Goal: Check status: Check status

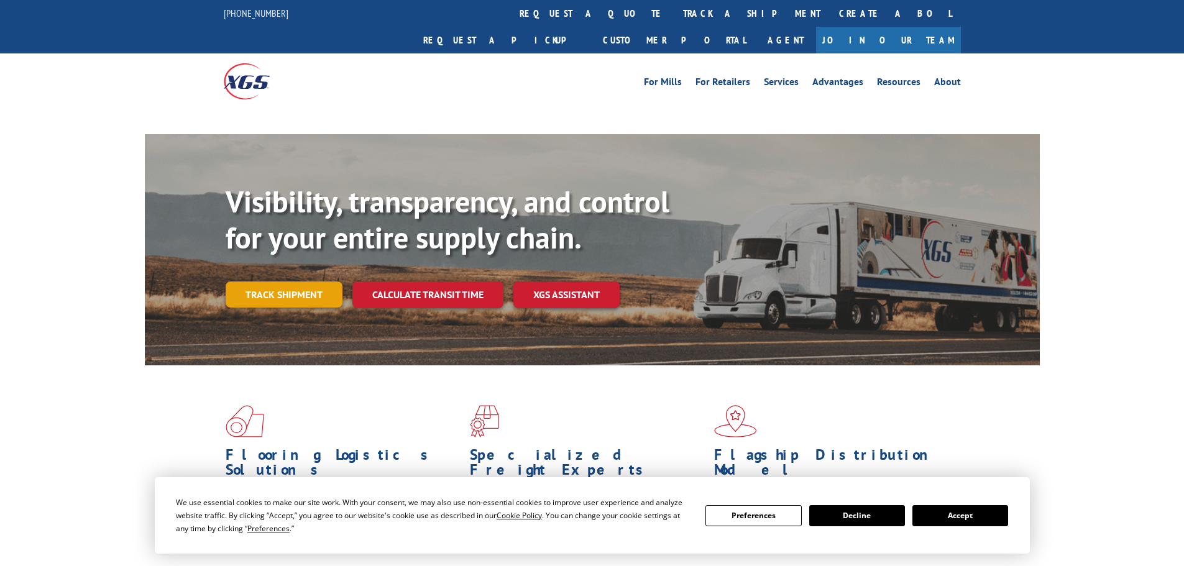
click at [279, 282] on link "Track shipment" at bounding box center [284, 295] width 117 height 26
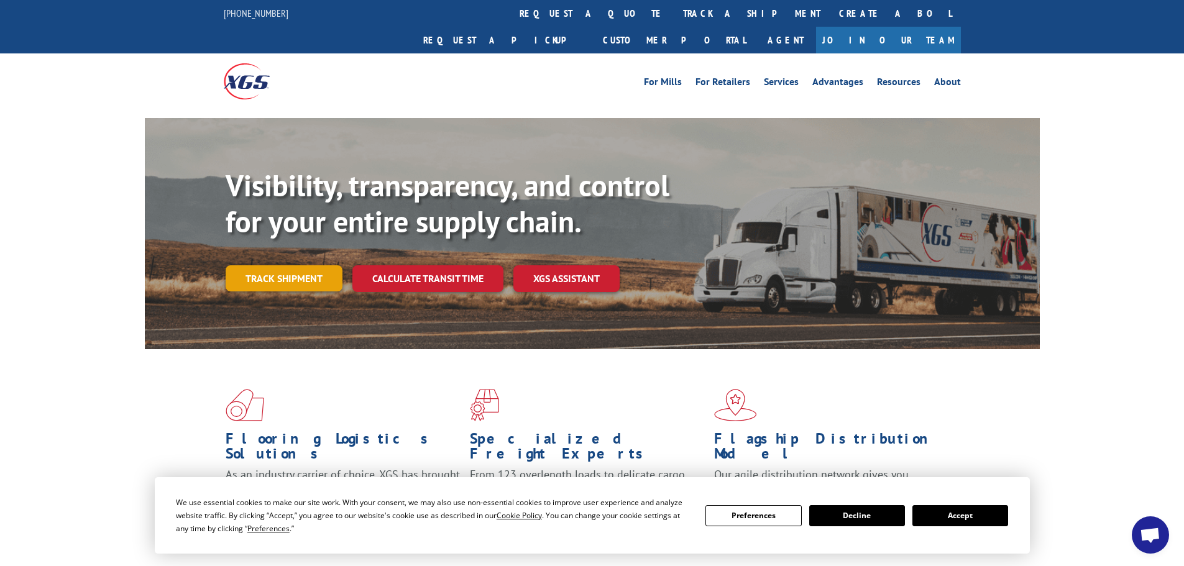
click at [291, 265] on link "Track shipment" at bounding box center [284, 278] width 117 height 26
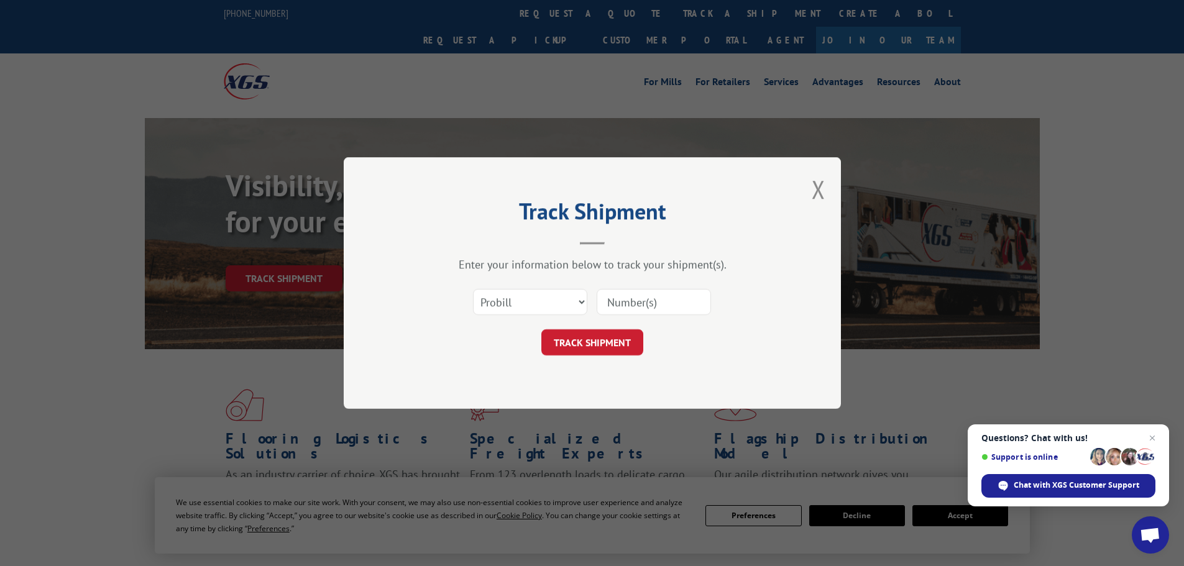
click at [632, 300] on input at bounding box center [654, 302] width 114 height 26
paste input "17027493"
type input "17027493"
click at [602, 341] on button "TRACK SHIPMENT" at bounding box center [592, 342] width 102 height 26
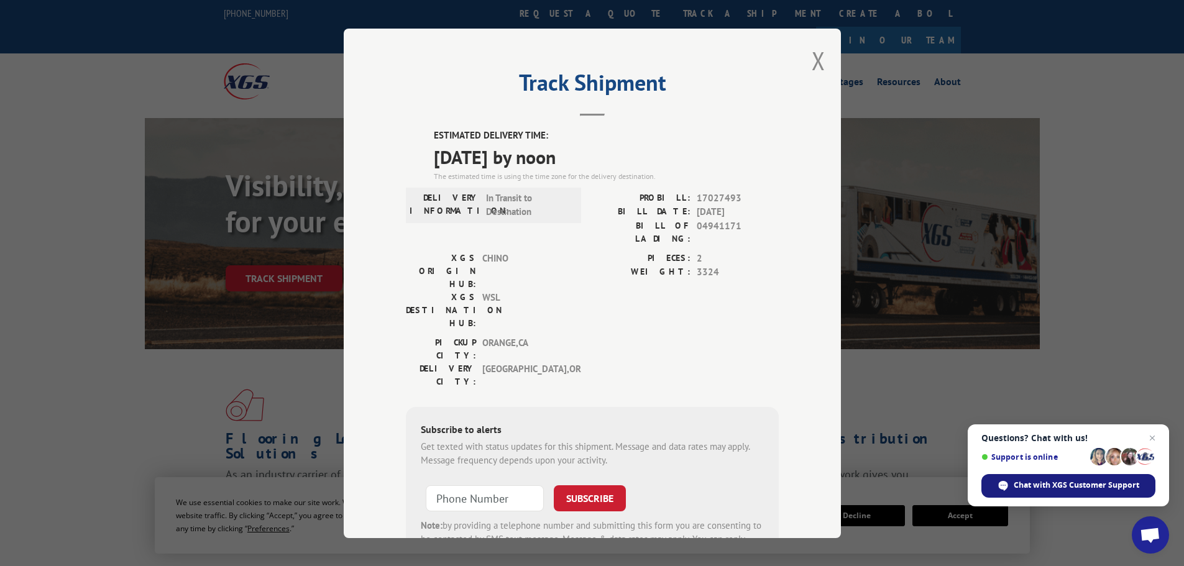
click at [1024, 487] on span "Chat with XGS Customer Support" at bounding box center [1077, 485] width 126 height 11
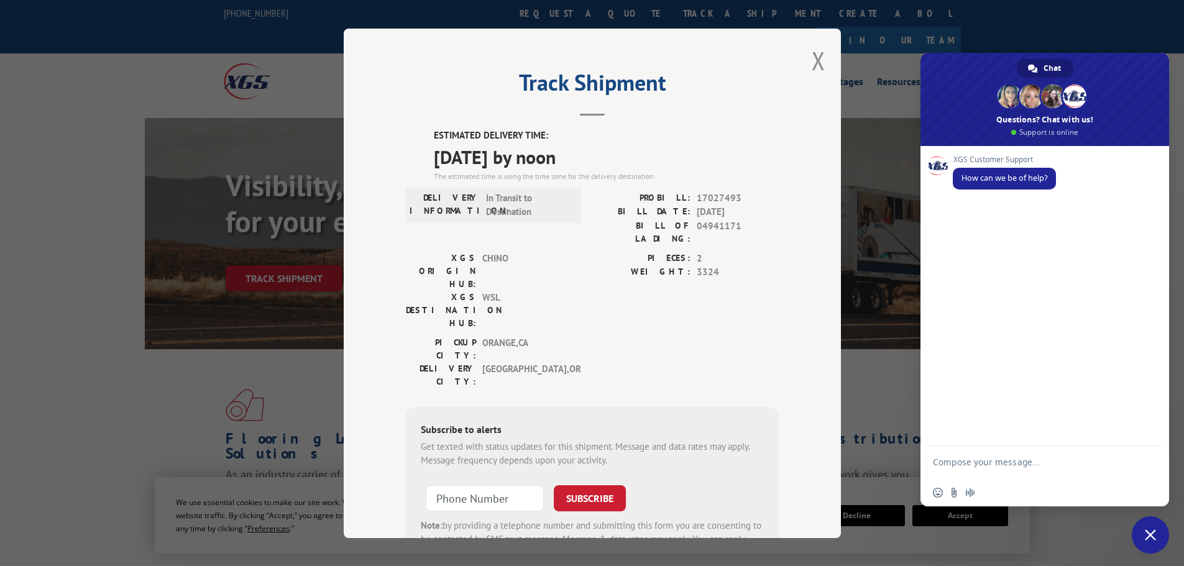
click at [973, 459] on textarea "Compose your message..." at bounding box center [1031, 468] width 196 height 22
type textarea "17027493 Pro [PERSON_NAME] ETA still [DATE] please advise"
click at [1148, 472] on span "Send" at bounding box center [1147, 462] width 21 height 21
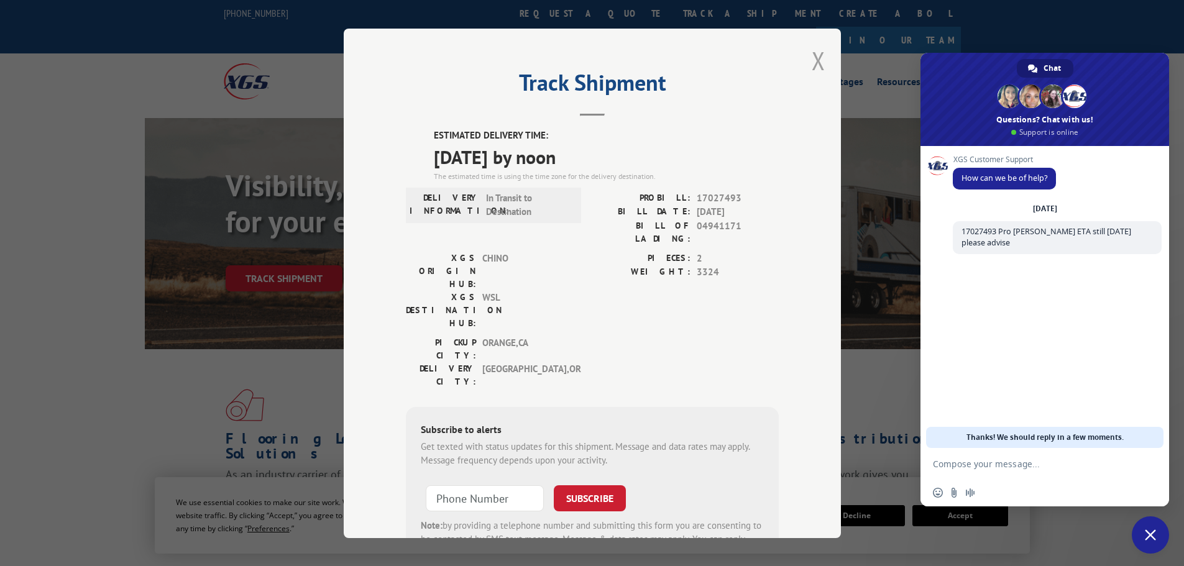
click at [812, 57] on button "Close modal" at bounding box center [819, 60] width 14 height 33
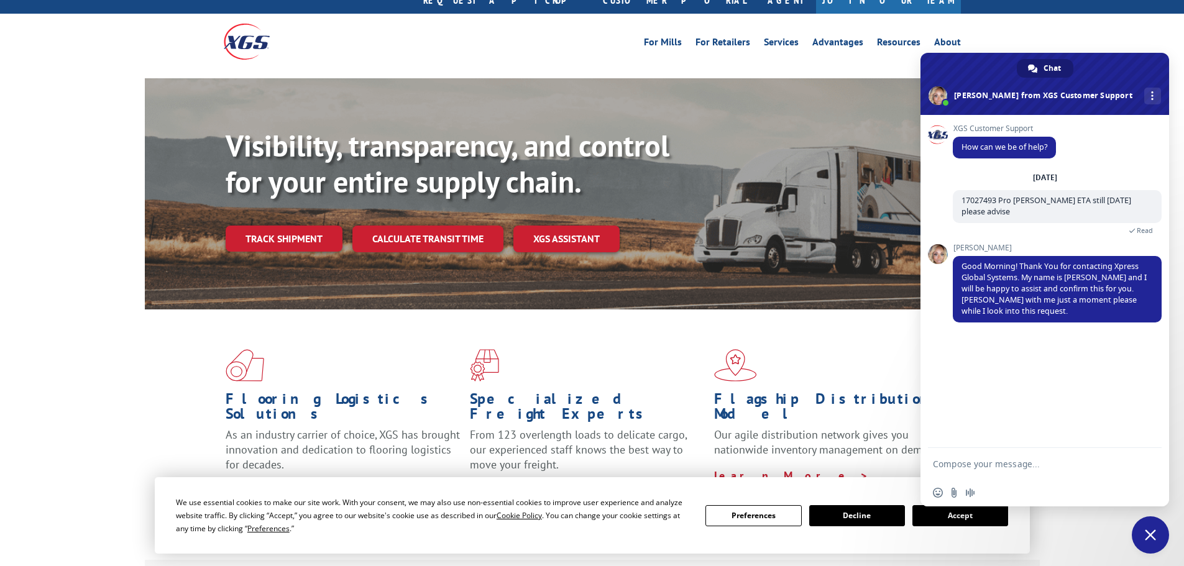
scroll to position [62, 0]
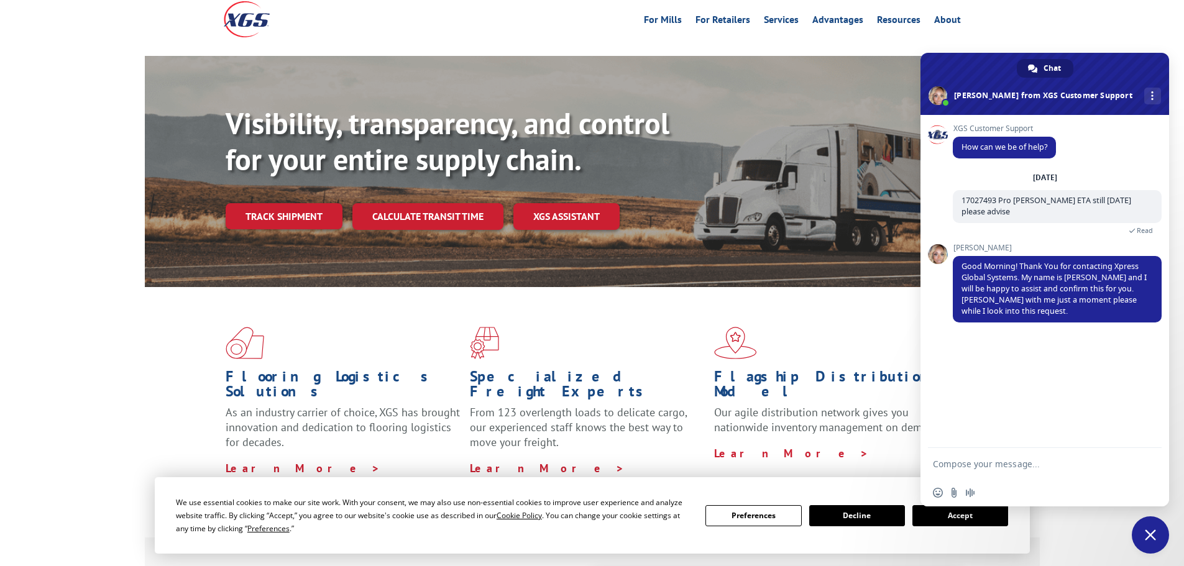
click at [953, 464] on textarea "Compose your message..." at bounding box center [1031, 464] width 196 height 11
click at [838, 287] on div "Flooring Logistics Solutions As an industry carrier of choice, XGS has brought …" at bounding box center [592, 401] width 895 height 228
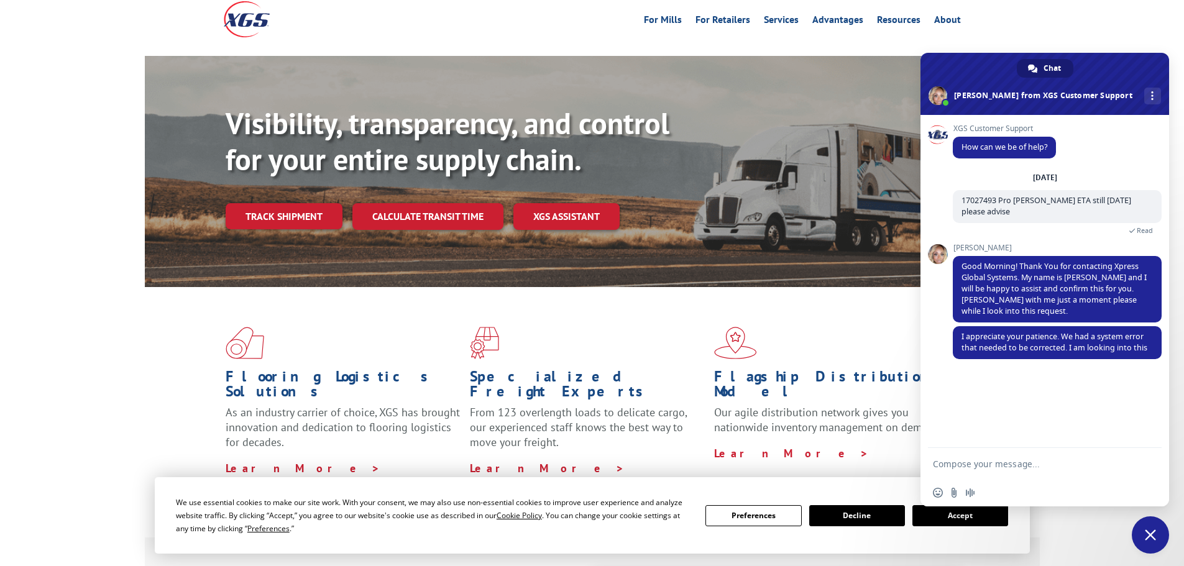
click at [956, 469] on textarea "Compose your message..." at bounding box center [1031, 464] width 196 height 11
type textarea "k"
click at [1147, 464] on span "Send" at bounding box center [1147, 463] width 9 height 9
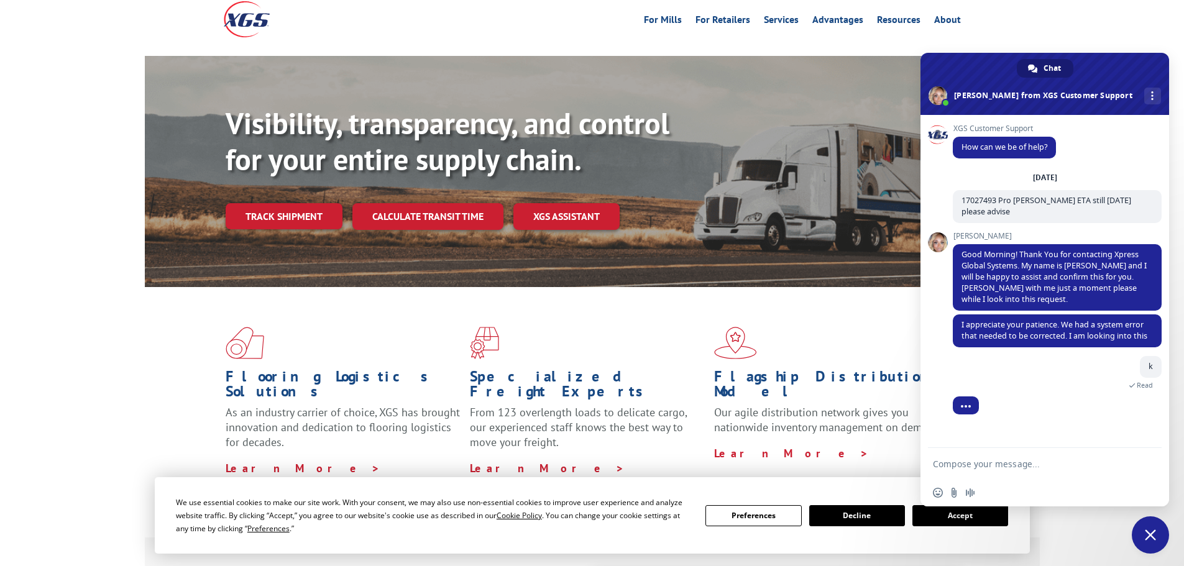
click at [946, 466] on textarea "Compose your message..." at bounding box center [1031, 464] width 196 height 11
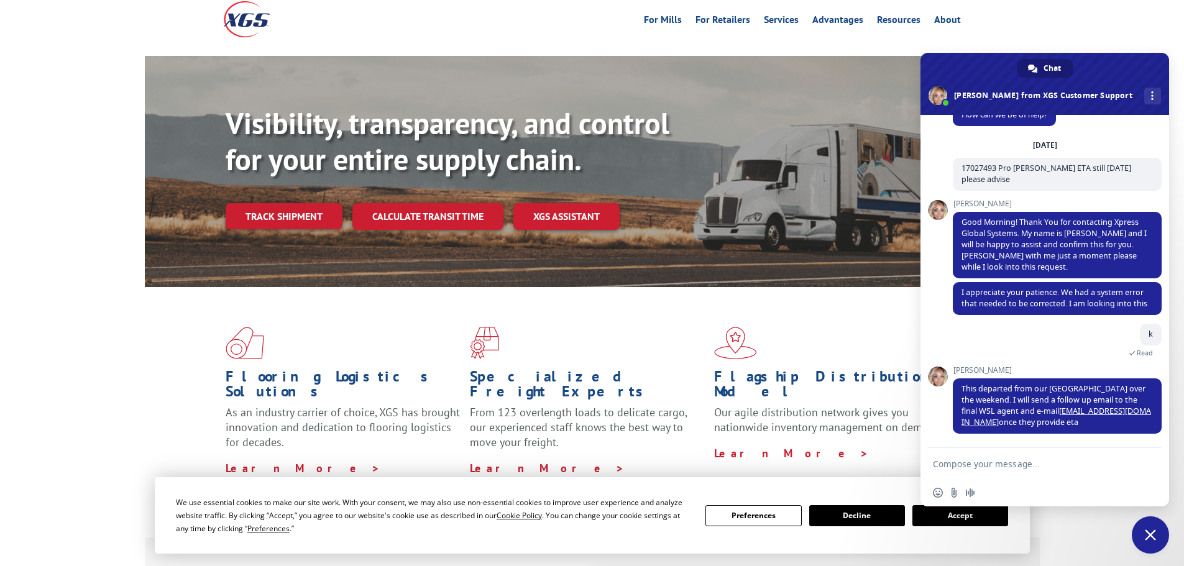
click at [971, 467] on textarea "Compose your message..." at bounding box center [1031, 464] width 196 height 11
type textarea "Thank you"
click at [1149, 460] on span "Send" at bounding box center [1147, 463] width 9 height 9
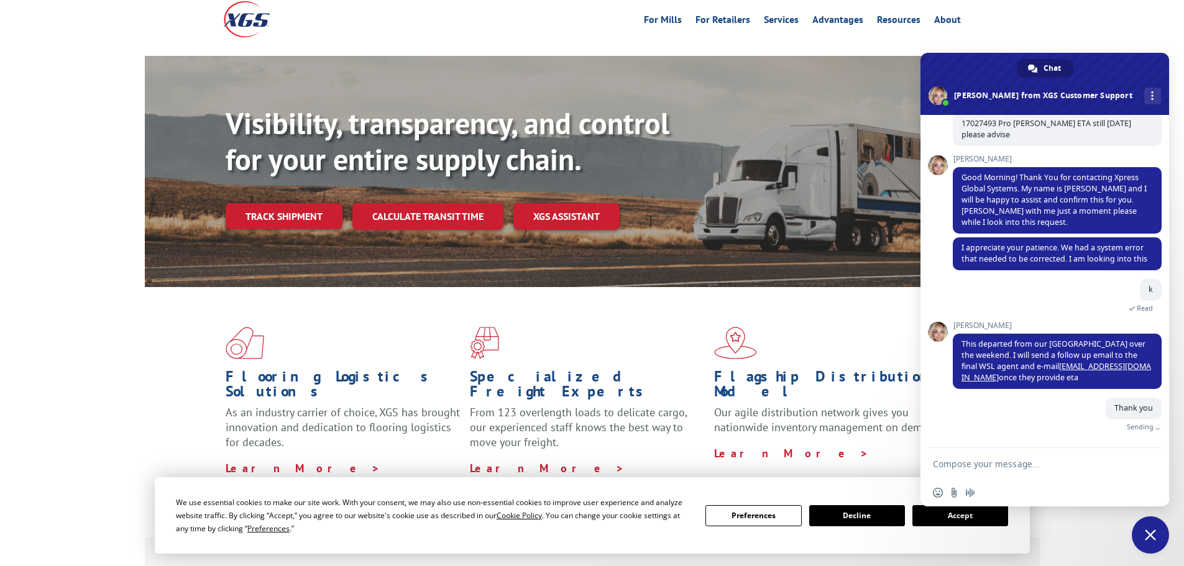
scroll to position [63, 0]
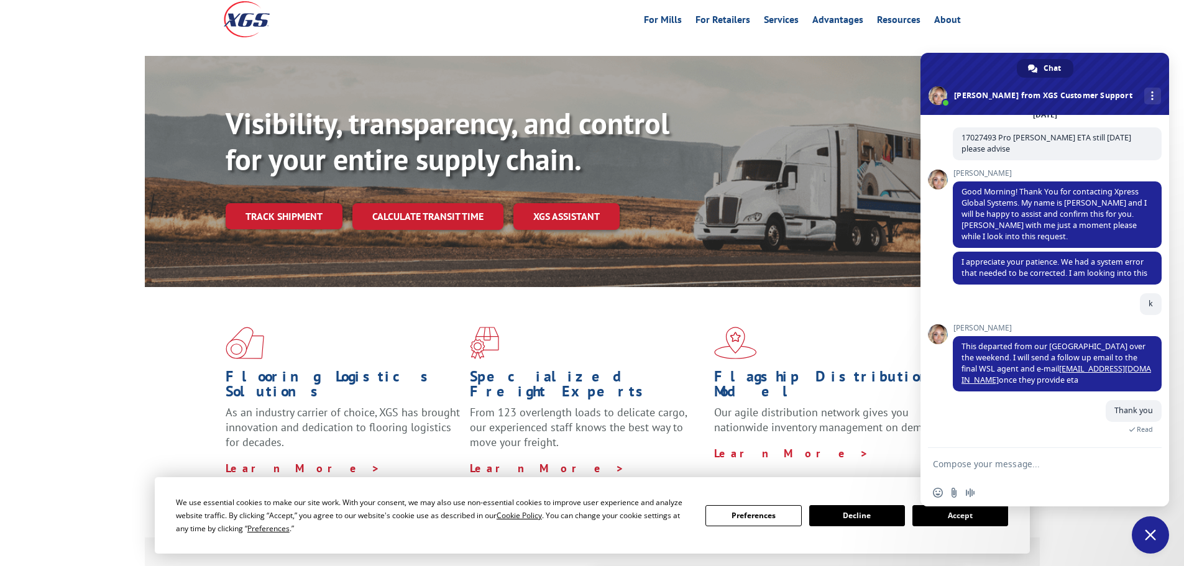
click at [964, 461] on textarea "Compose your message..." at bounding box center [1031, 464] width 196 height 11
type textarea "[EMAIL_ADDRESS][DOMAIN_NAME]"
click at [1151, 468] on span "Send" at bounding box center [1147, 463] width 9 height 9
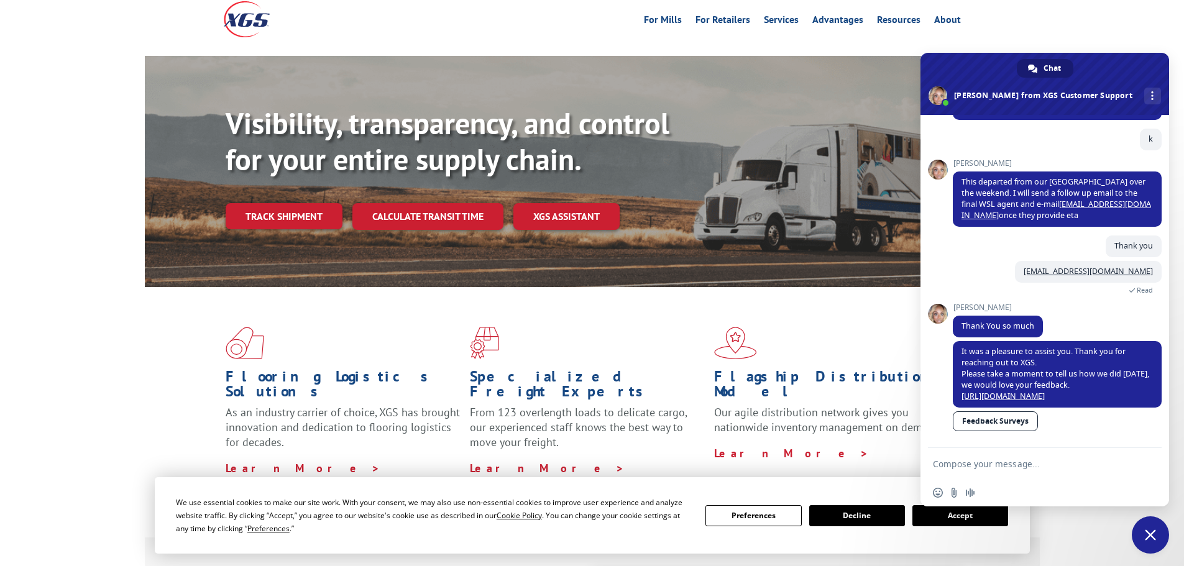
scroll to position [239, 0]
click at [1147, 532] on span "Close chat" at bounding box center [1150, 534] width 11 height 11
